Goal: Task Accomplishment & Management: Manage account settings

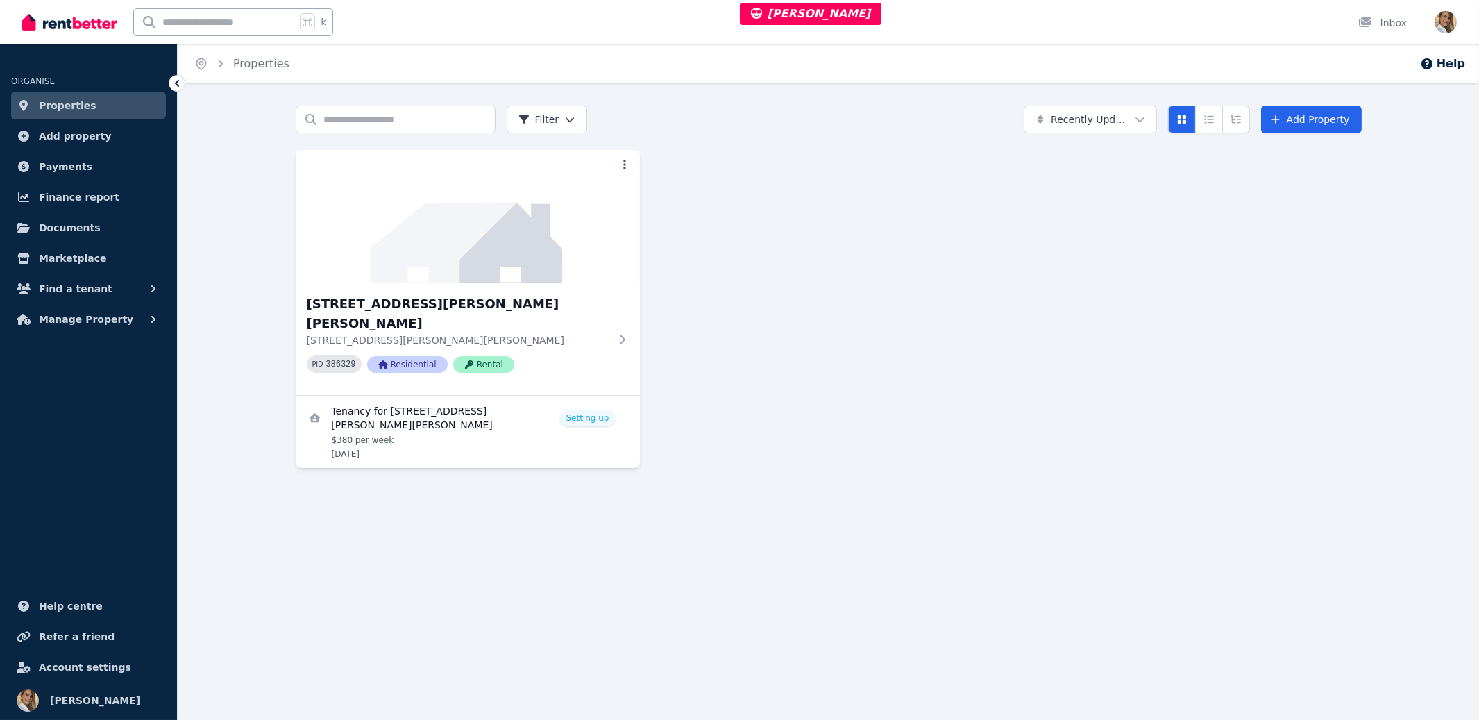
click at [83, 667] on span "Account settings" at bounding box center [85, 666] width 92 height 17
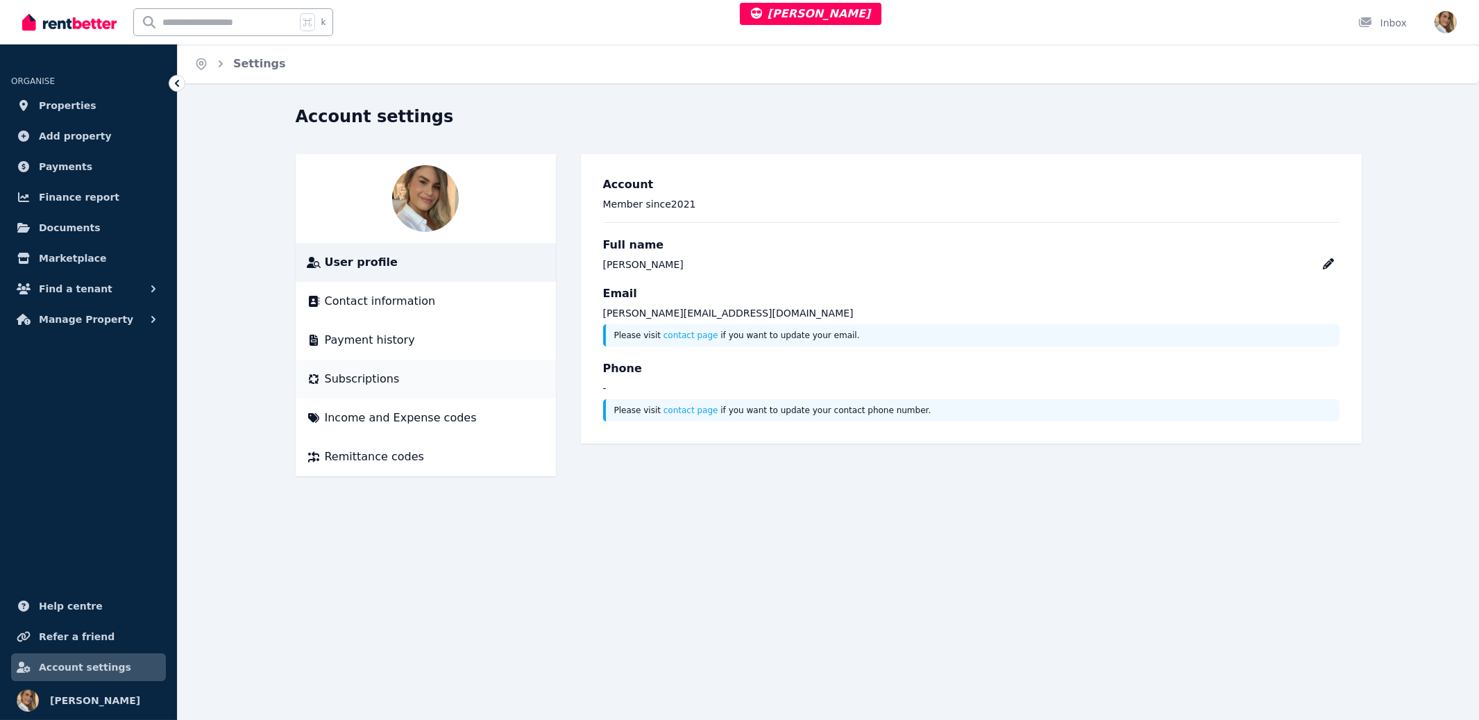
click at [419, 382] on div "Subscriptions" at bounding box center [426, 379] width 238 height 17
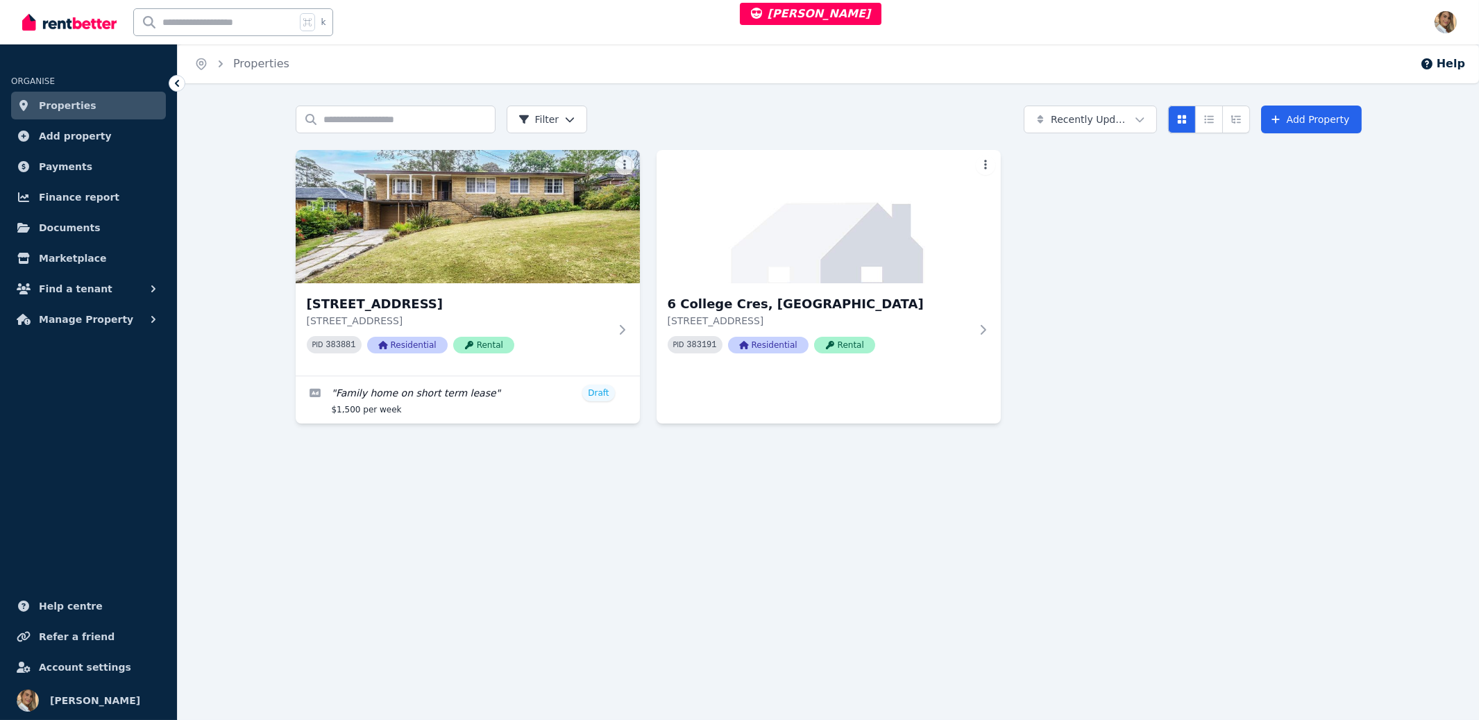
click at [82, 667] on span "Account settings" at bounding box center [85, 666] width 92 height 17
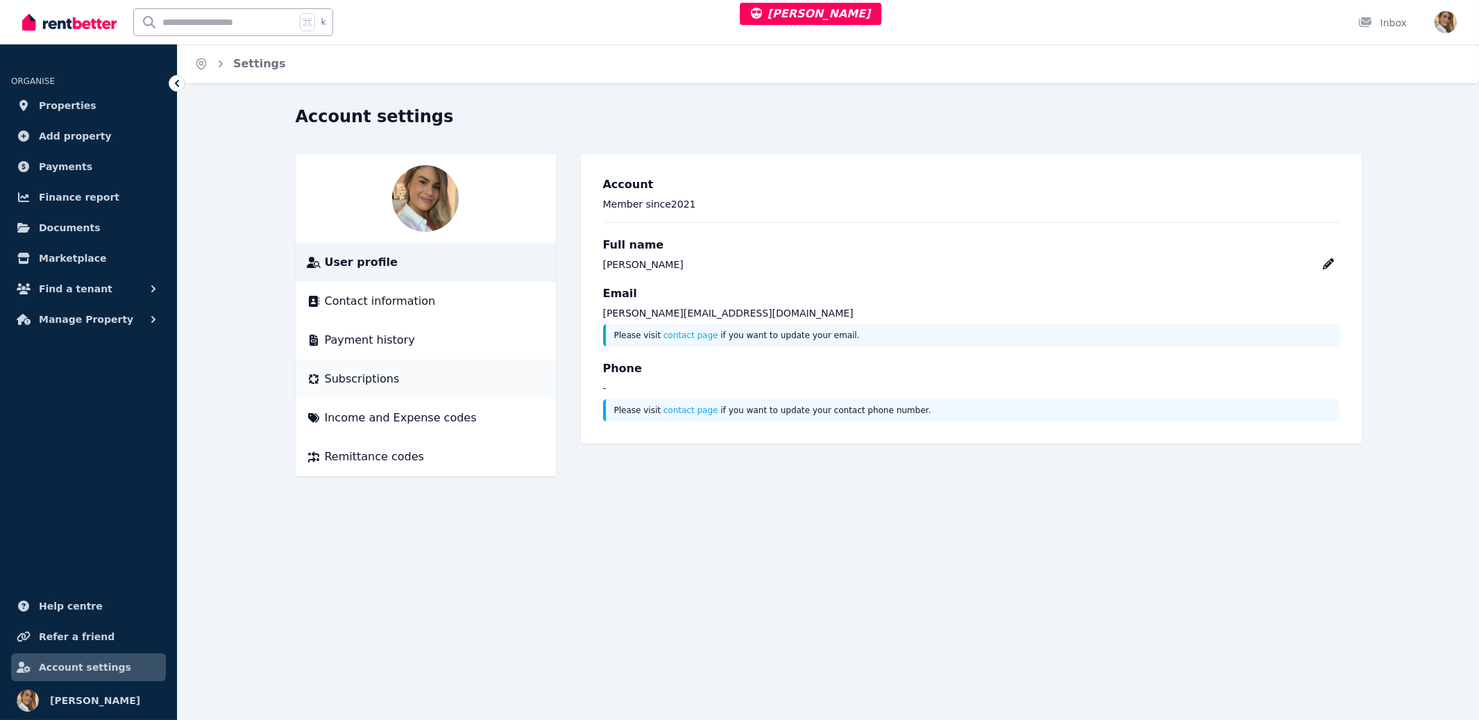
click at [380, 384] on span "Subscriptions" at bounding box center [362, 379] width 75 height 17
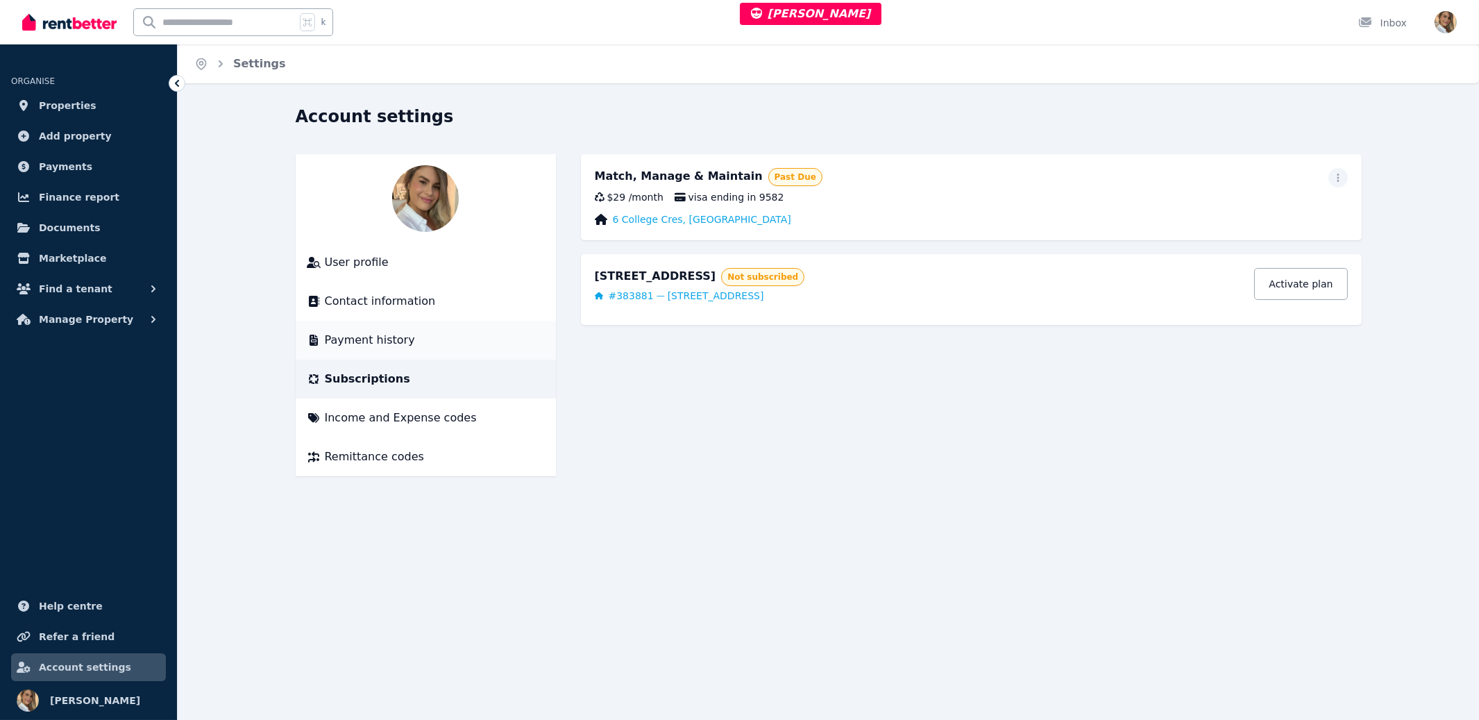
click at [371, 345] on span "Payment history" at bounding box center [370, 340] width 90 height 17
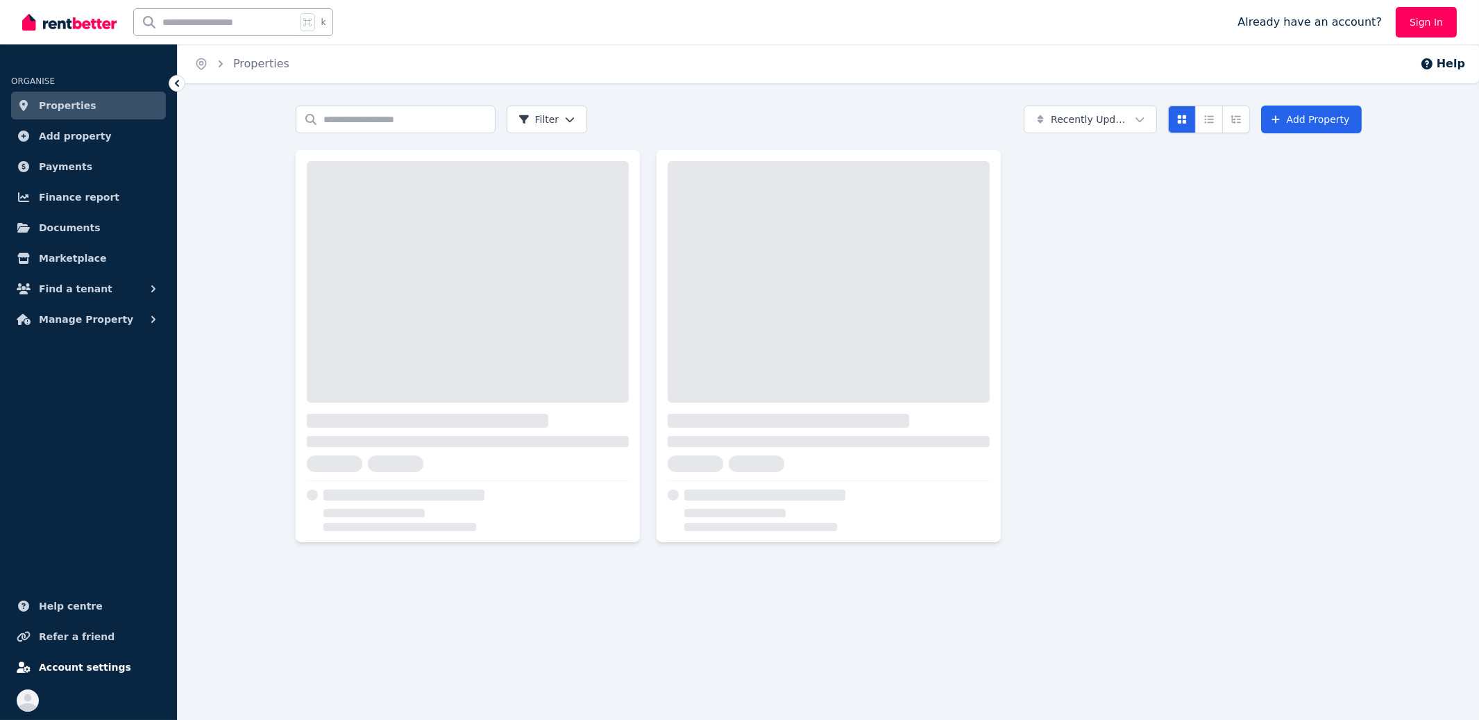
click at [108, 659] on span "Account settings" at bounding box center [85, 666] width 92 height 17
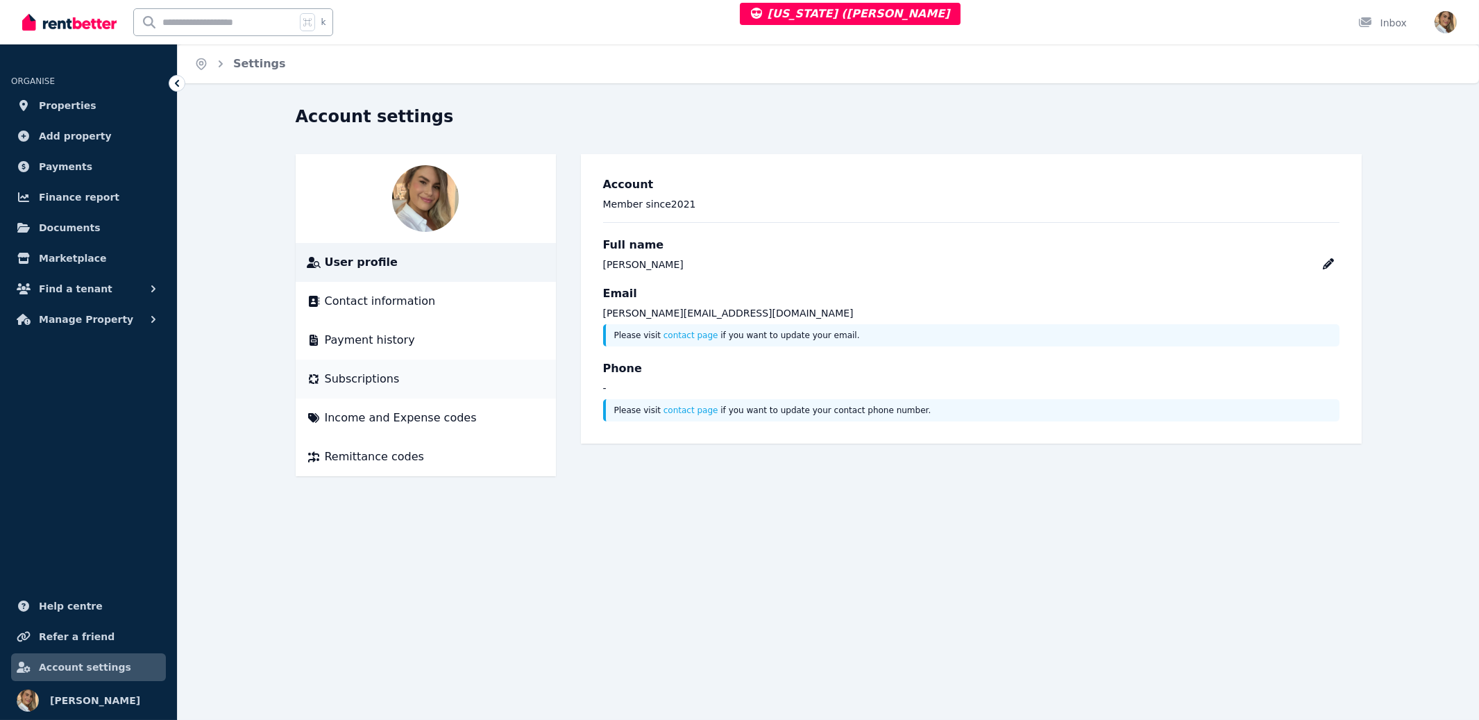
click at [377, 381] on span "Subscriptions" at bounding box center [362, 379] width 75 height 17
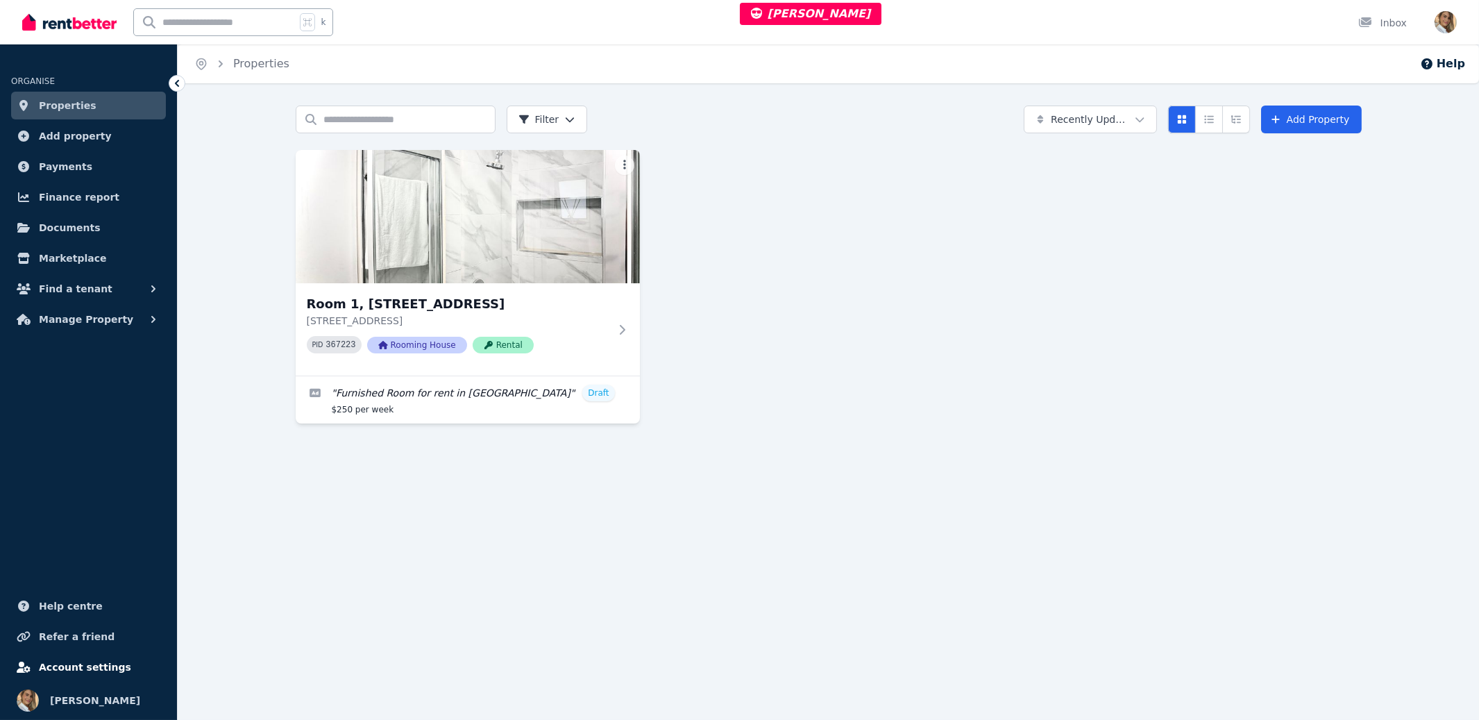
click at [109, 675] on link "Account settings" at bounding box center [88, 667] width 155 height 28
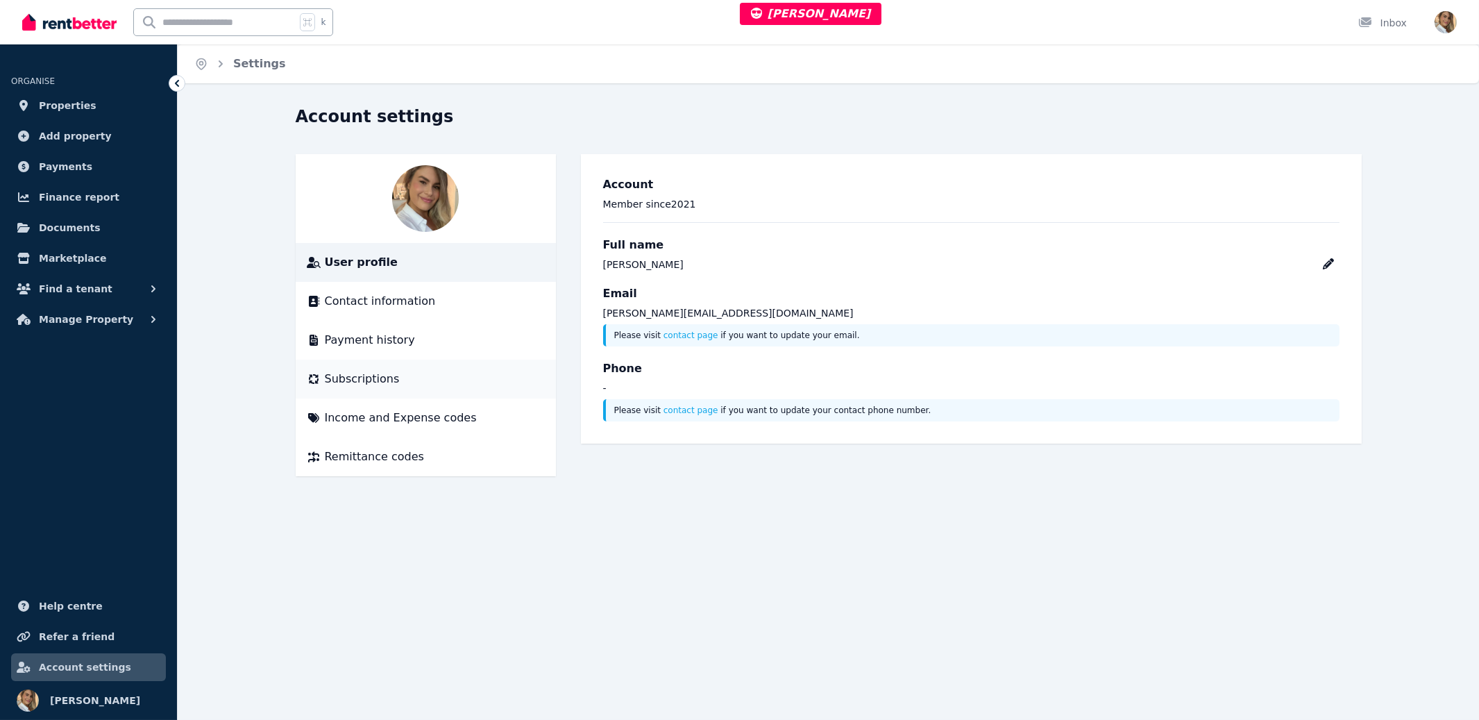
click at [414, 373] on div "Subscriptions" at bounding box center [426, 379] width 238 height 17
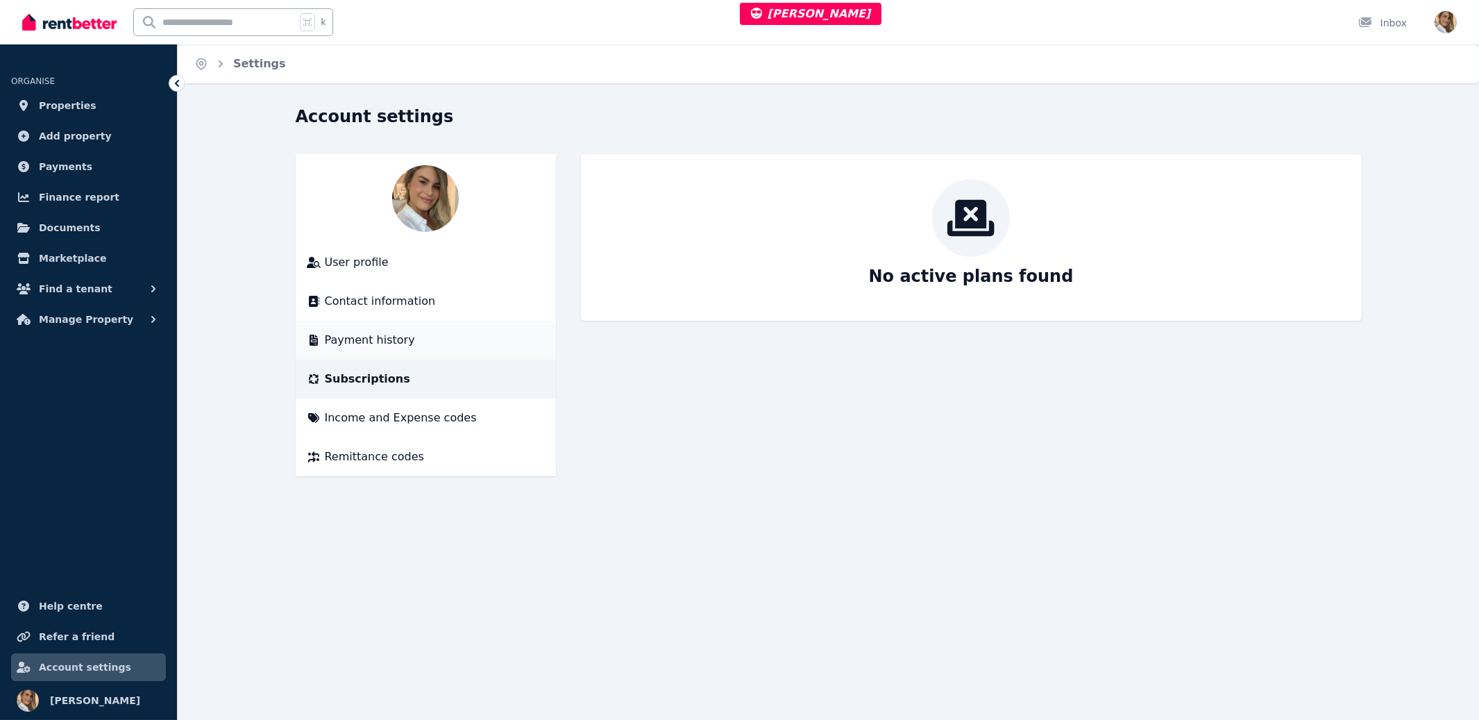
click at [378, 335] on span "Payment history" at bounding box center [370, 340] width 90 height 17
